Goal: Information Seeking & Learning: Learn about a topic

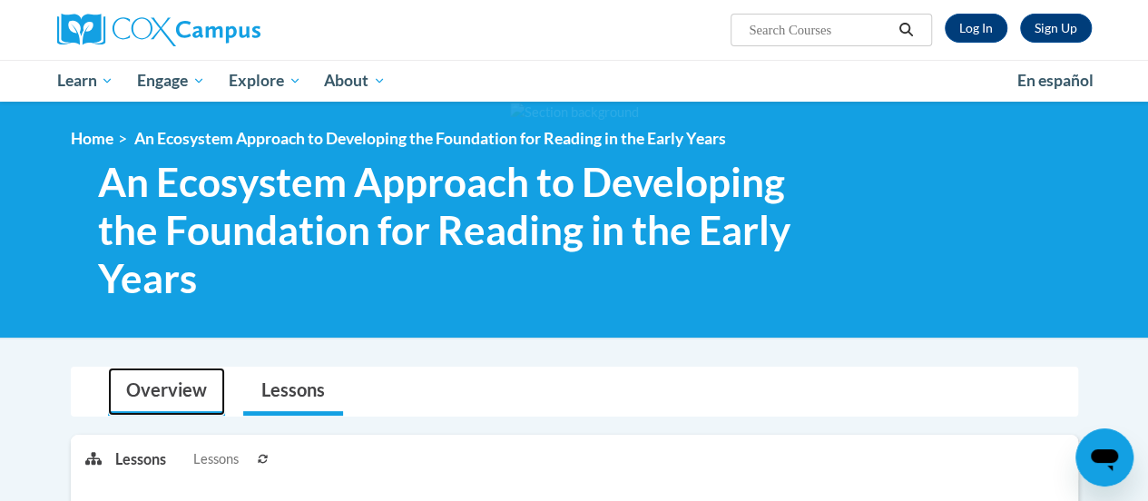
click at [178, 393] on link "Overview" at bounding box center [166, 392] width 117 height 48
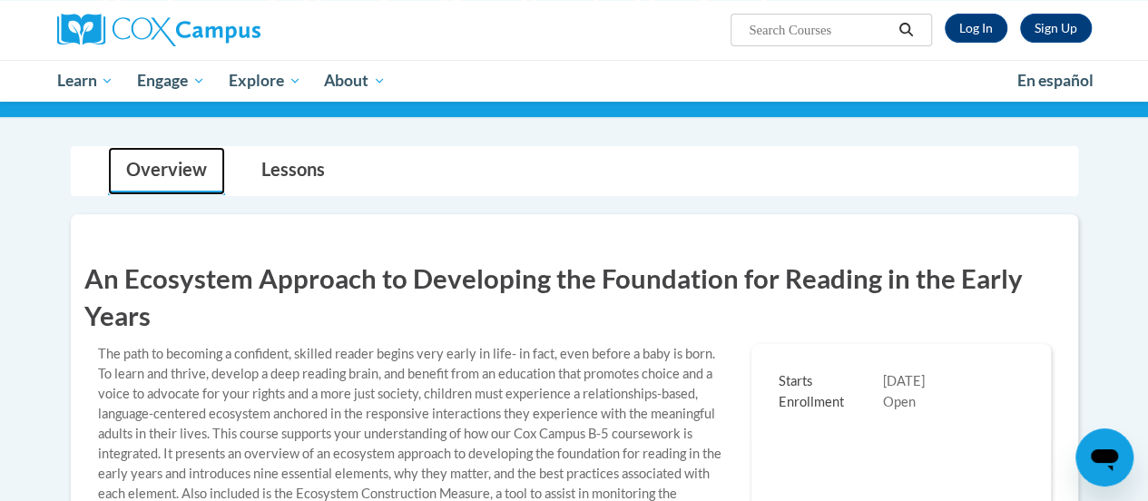
scroll to position [222, 0]
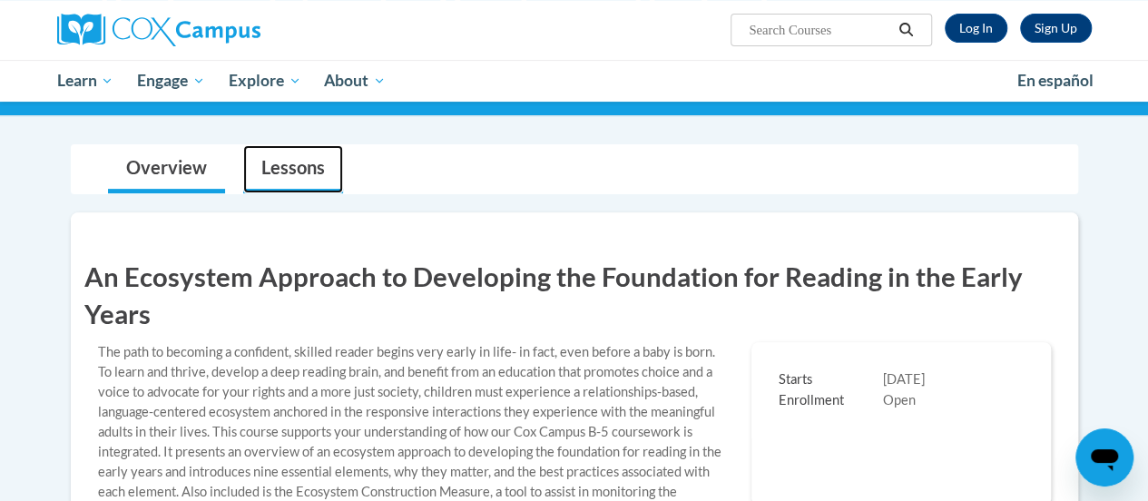
click at [324, 172] on link "Lessons" at bounding box center [293, 169] width 100 height 48
click at [287, 187] on link "Lessons" at bounding box center [293, 169] width 100 height 48
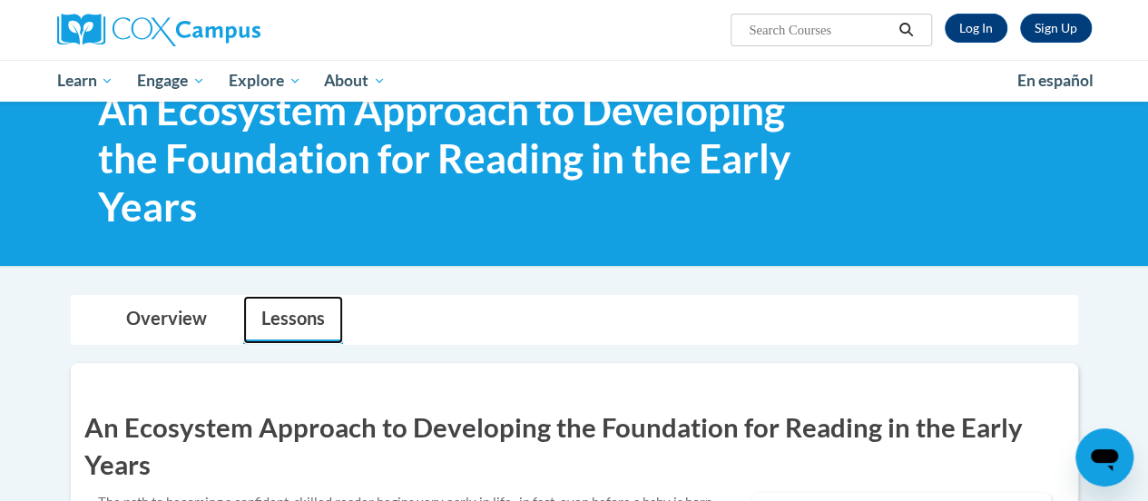
scroll to position [0, 0]
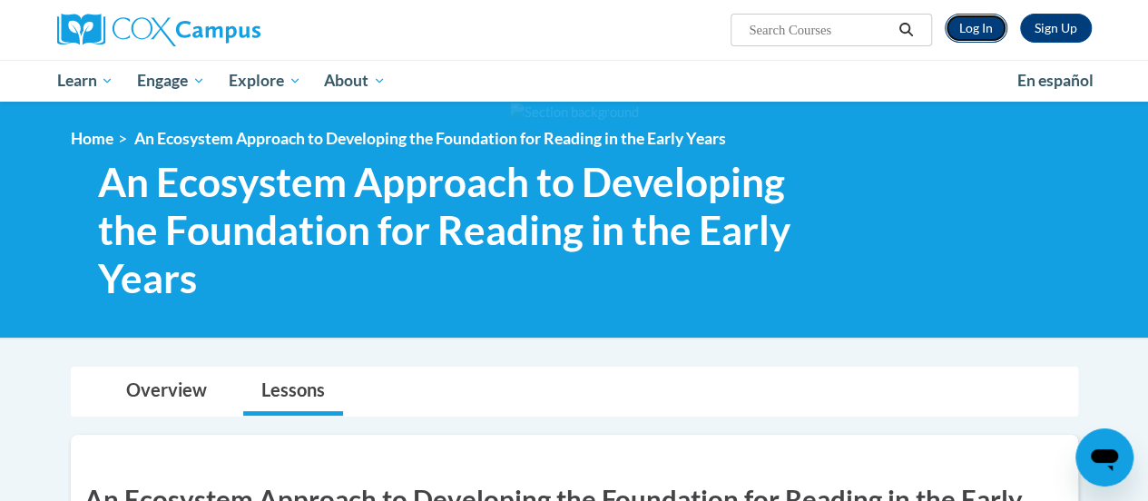
drag, startPoint x: 968, startPoint y: 34, endPoint x: 977, endPoint y: 36, distance: 9.5
click at [977, 36] on link "Log In" at bounding box center [976, 28] width 63 height 29
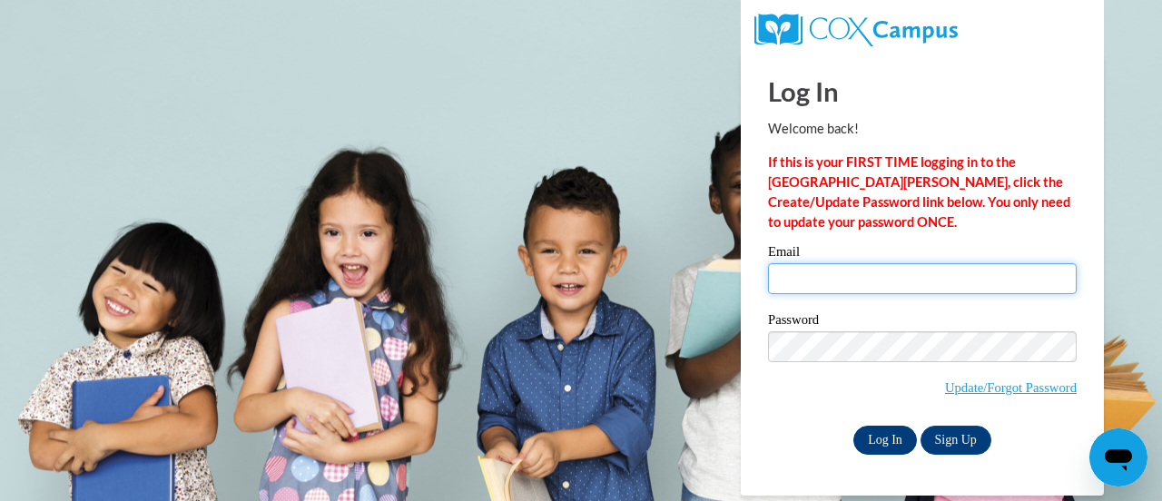
type input "dominiqueru@ymcaatlanta.org"
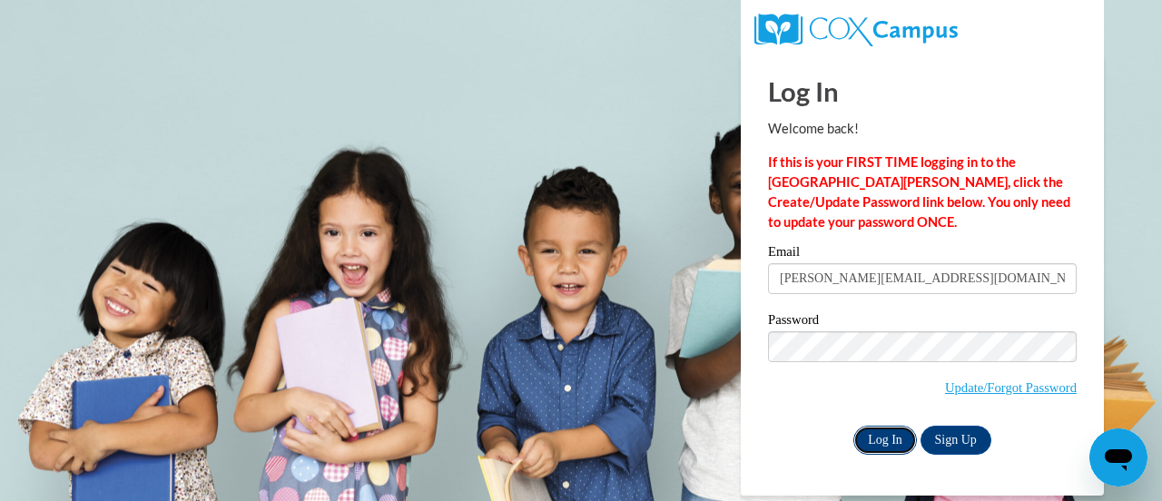
click at [901, 437] on input "Log In" at bounding box center [885, 440] width 64 height 29
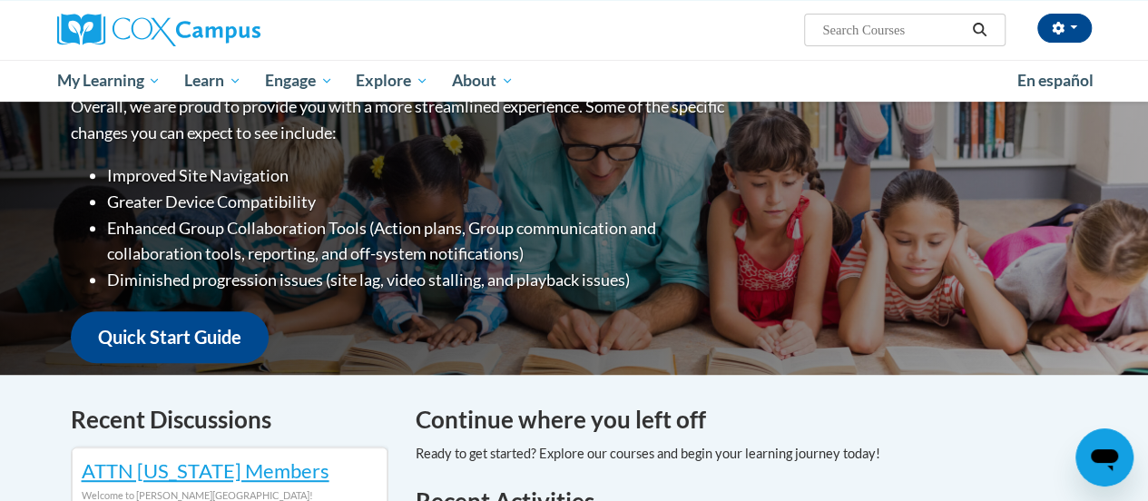
scroll to position [263, 0]
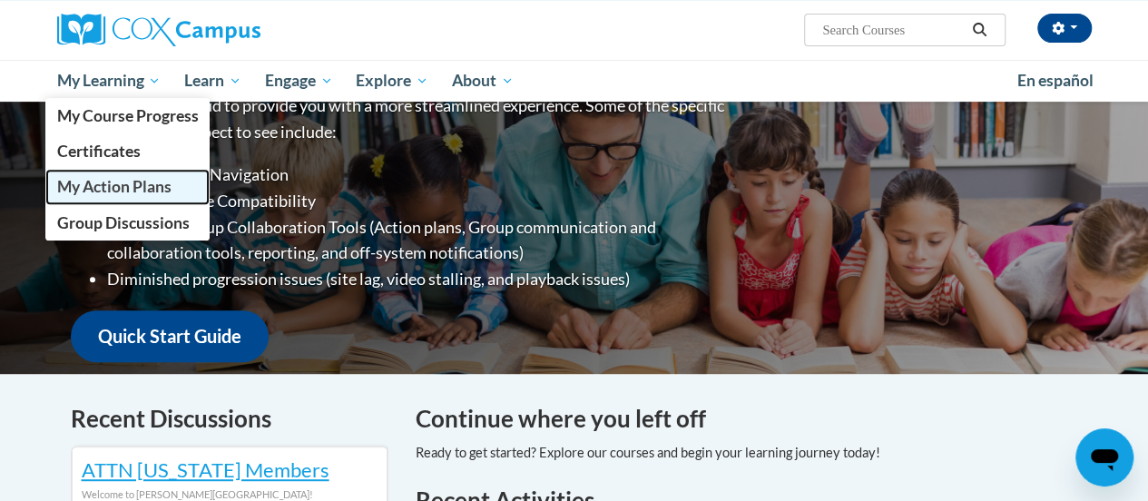
click at [103, 192] on span "My Action Plans" at bounding box center [113, 186] width 114 height 19
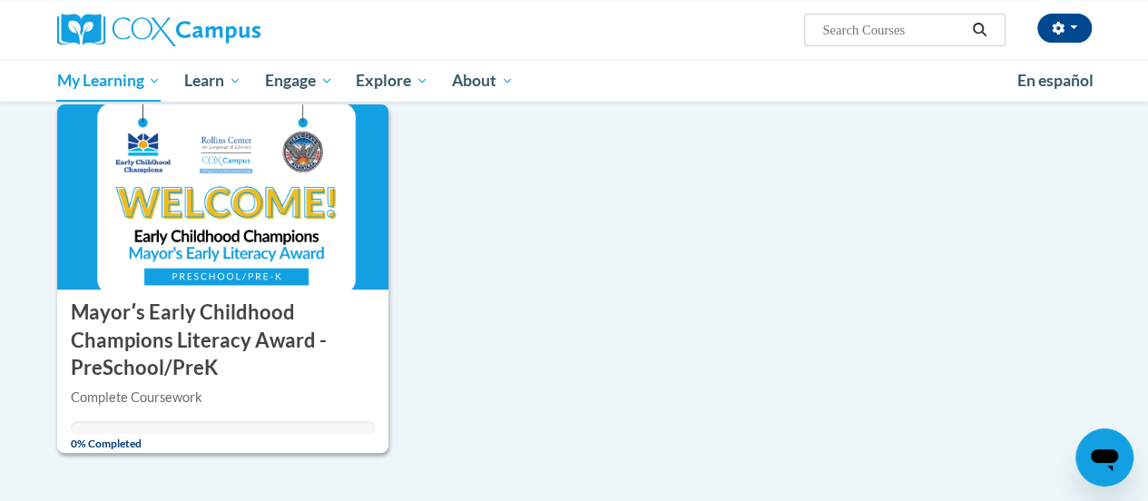
scroll to position [227, 0]
click at [332, 371] on h3 "Mayorʹs Early Childhood Champions Literacy Award - PreSchool/PreK" at bounding box center [223, 340] width 305 height 84
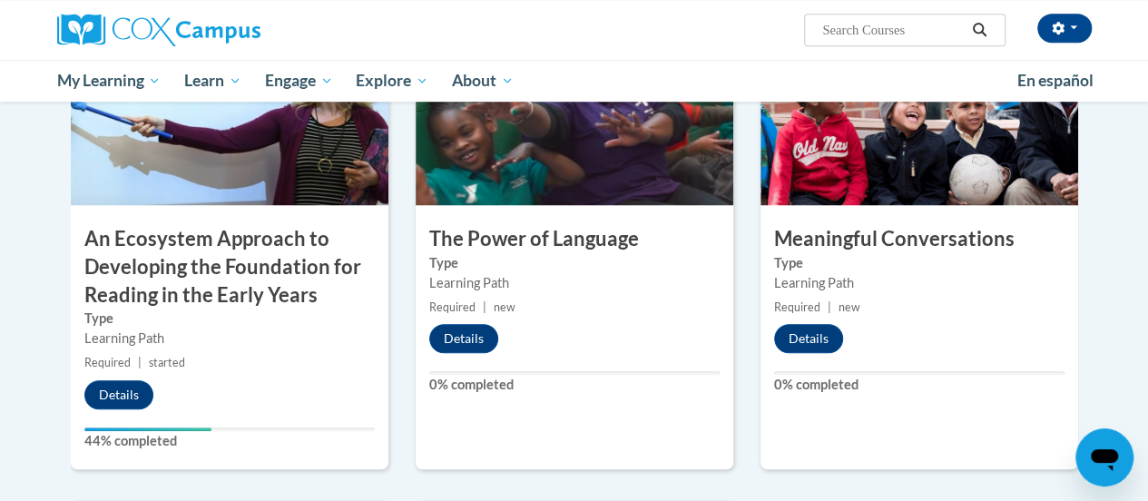
scroll to position [606, 0]
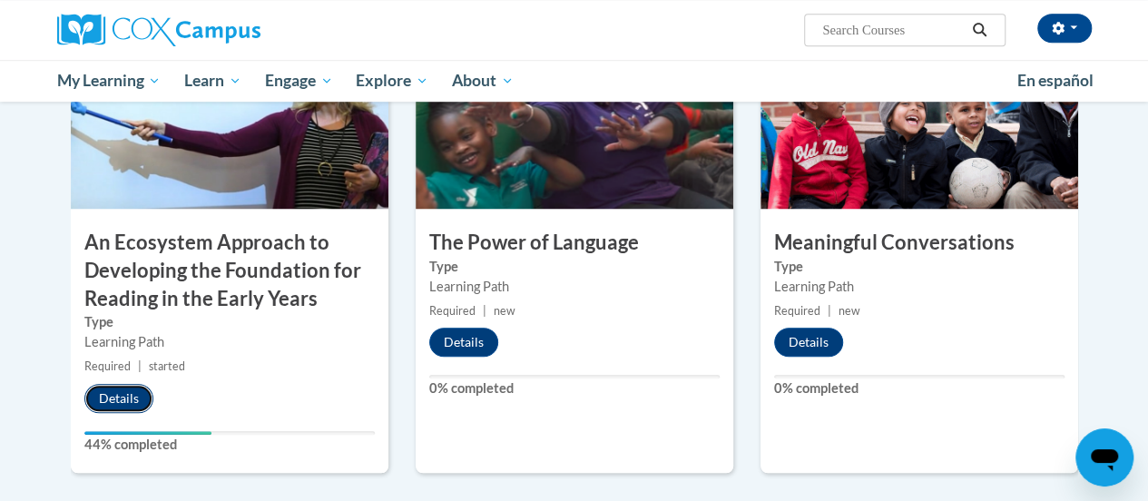
click at [101, 397] on button "Details" at bounding box center [118, 398] width 69 height 29
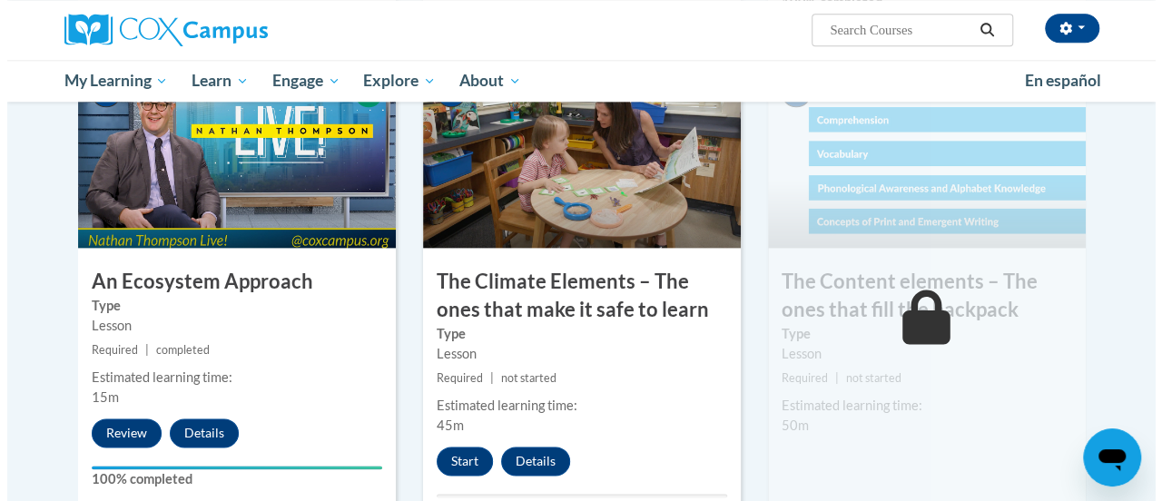
scroll to position [1030, 0]
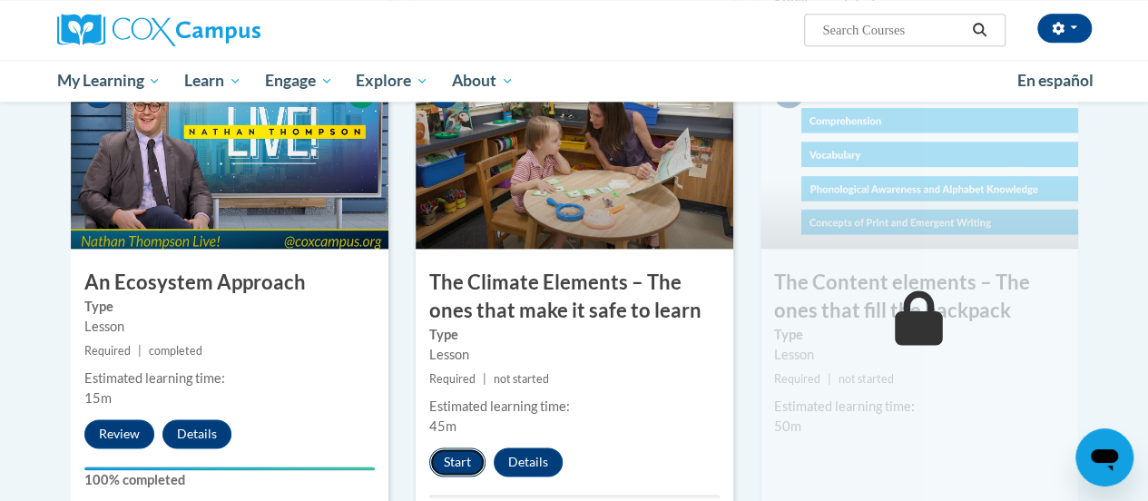
click at [459, 464] on button "Start" at bounding box center [457, 462] width 56 height 29
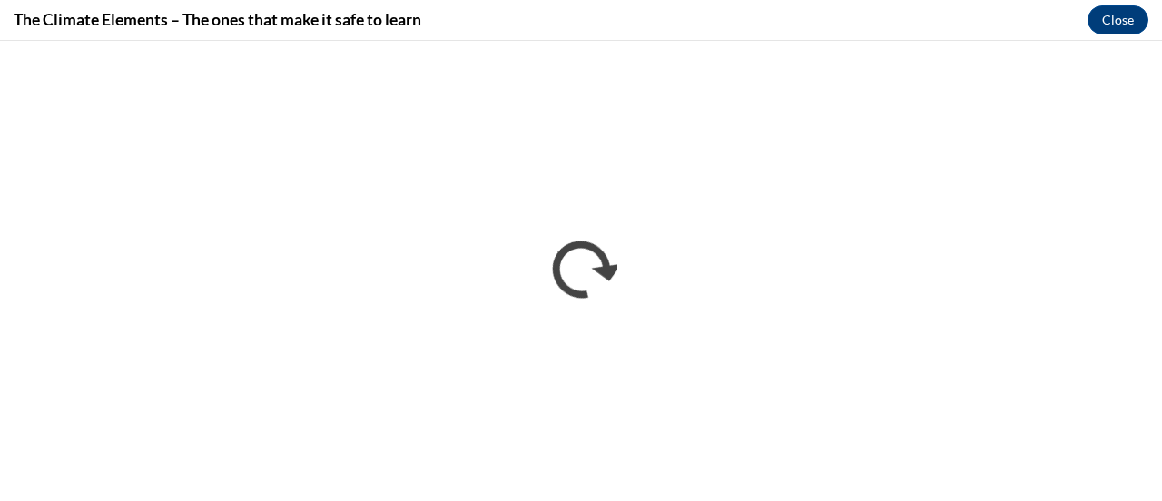
scroll to position [0, 0]
